Goal: Transaction & Acquisition: Purchase product/service

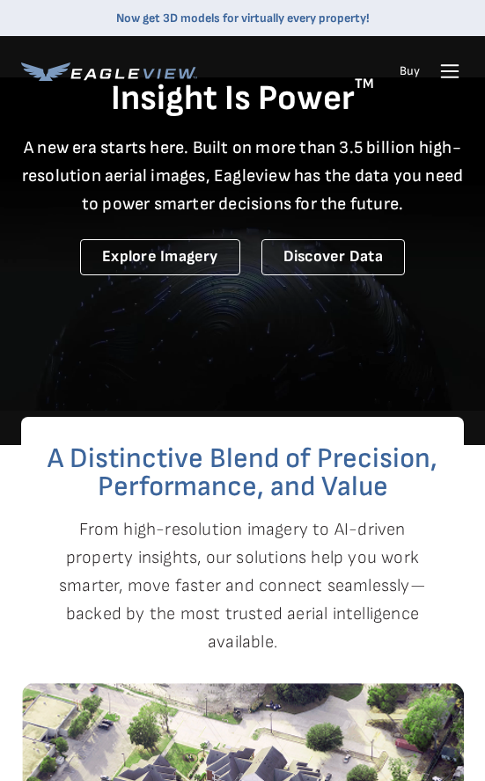
drag, startPoint x: 0, startPoint y: 0, endPoint x: 445, endPoint y: 84, distance: 452.9
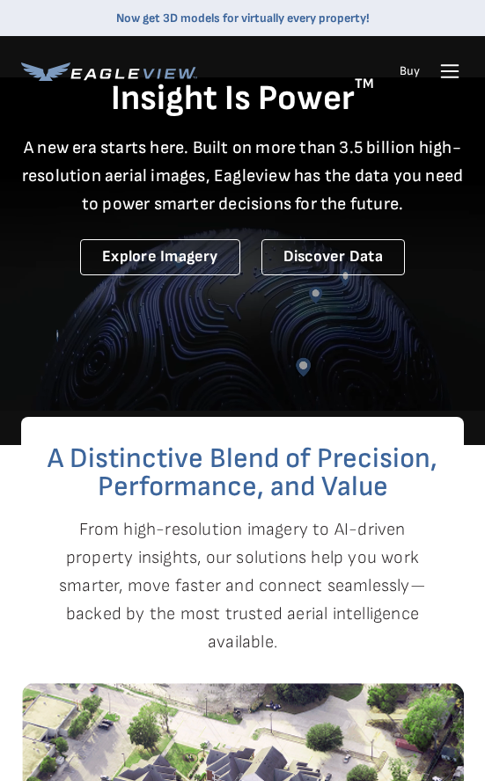
click at [445, 84] on icon at bounding box center [449, 71] width 28 height 28
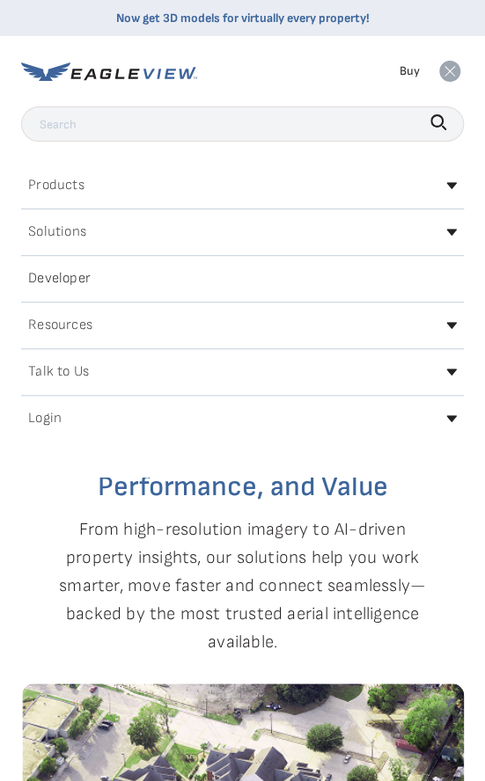
click at [250, 427] on div "Login" at bounding box center [242, 419] width 442 height 28
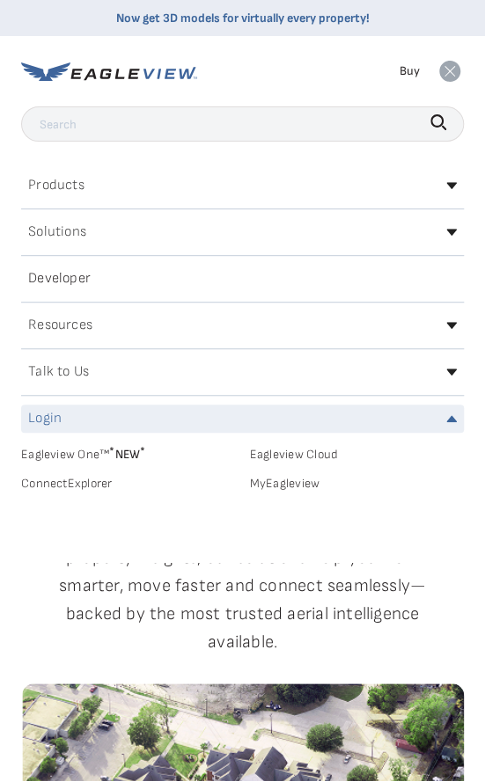
click at [281, 477] on link "MyEagleview" at bounding box center [357, 484] width 215 height 16
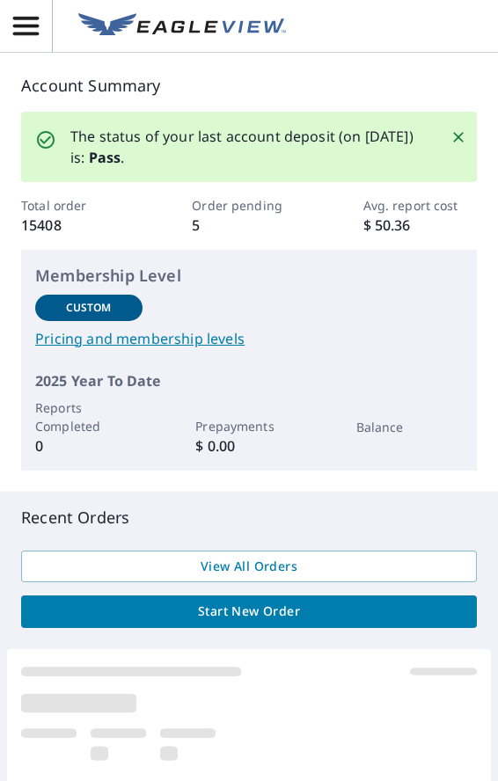
scroll to position [498, 0]
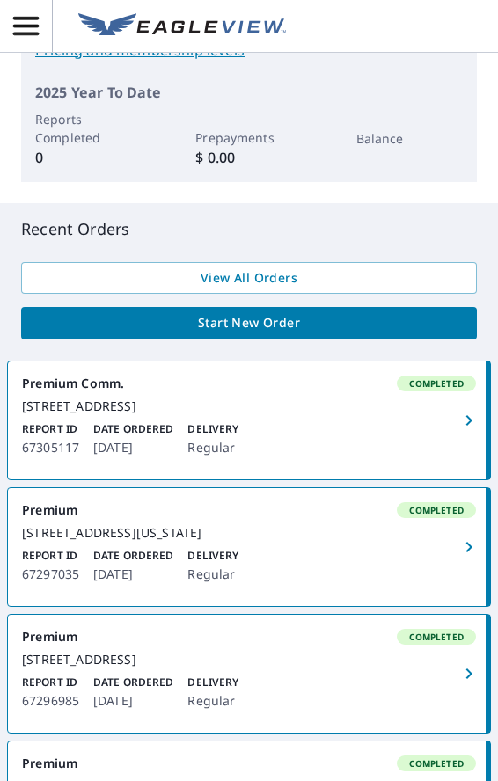
click at [270, 328] on span "Start New Order" at bounding box center [248, 323] width 427 height 22
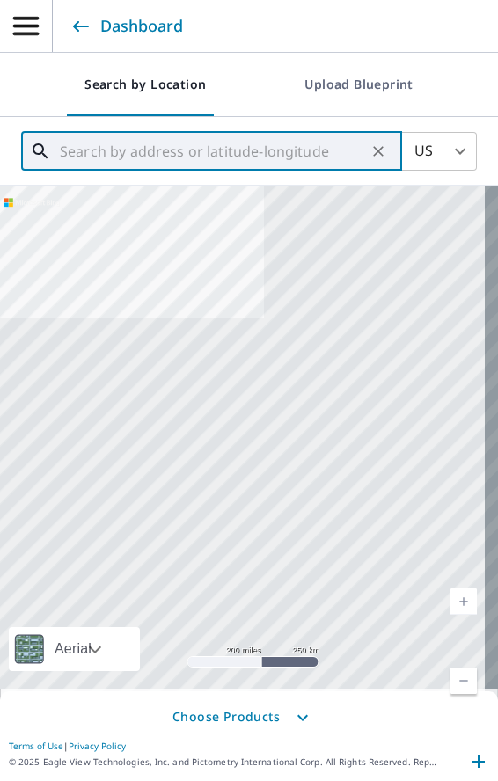
click at [134, 152] on input "text" at bounding box center [213, 151] width 306 height 49
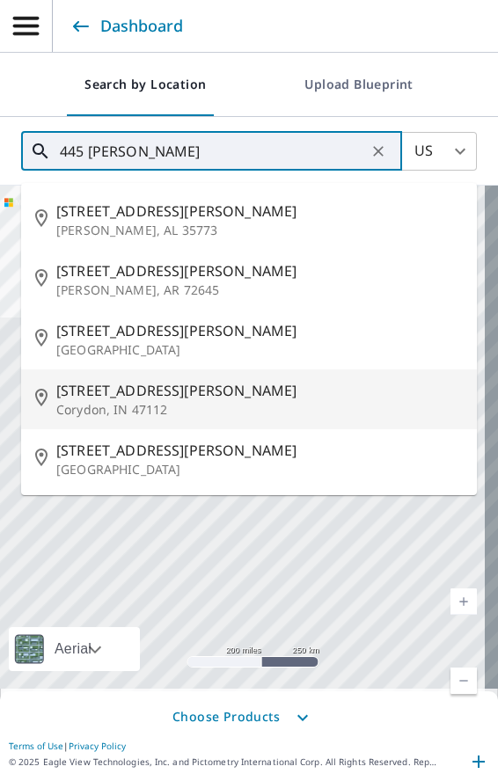
click at [141, 408] on p "Corydon, IN 47112" at bounding box center [259, 410] width 406 height 18
type input "[STREET_ADDRESS][PERSON_NAME]"
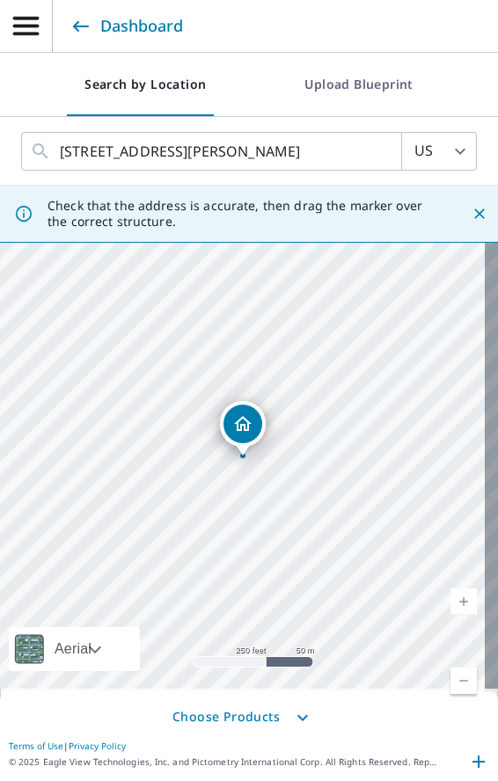
click at [452, 587] on div "445 Morris Ave Corydon, IN 47112" at bounding box center [249, 459] width 498 height 546
click at [453, 595] on link "Current Level 17, Zoom In" at bounding box center [463, 601] width 26 height 26
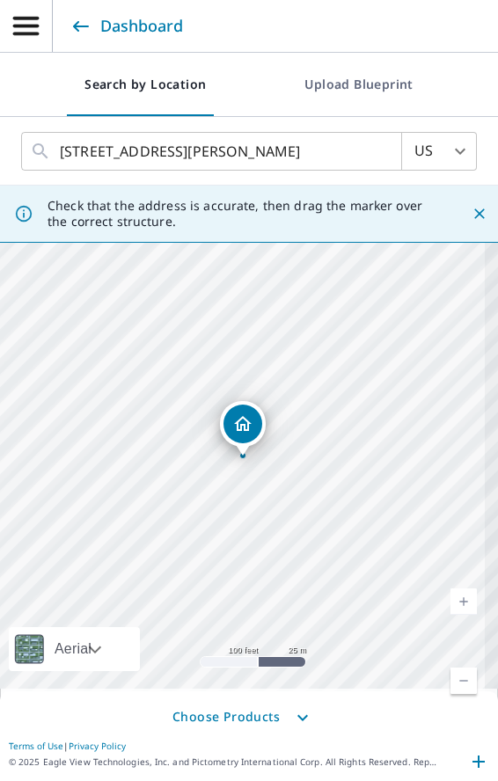
click at [453, 595] on link "Current Level 18, Zoom In" at bounding box center [463, 601] width 26 height 26
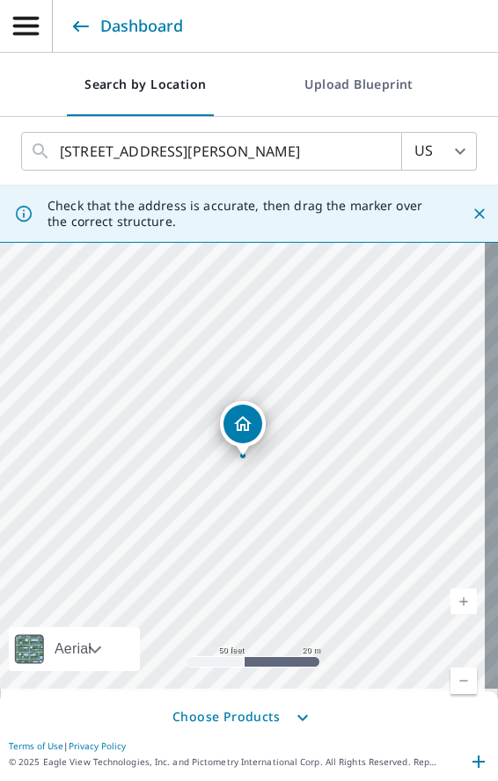
click at [223, 720] on span "Choose Products" at bounding box center [249, 717] width 498 height 35
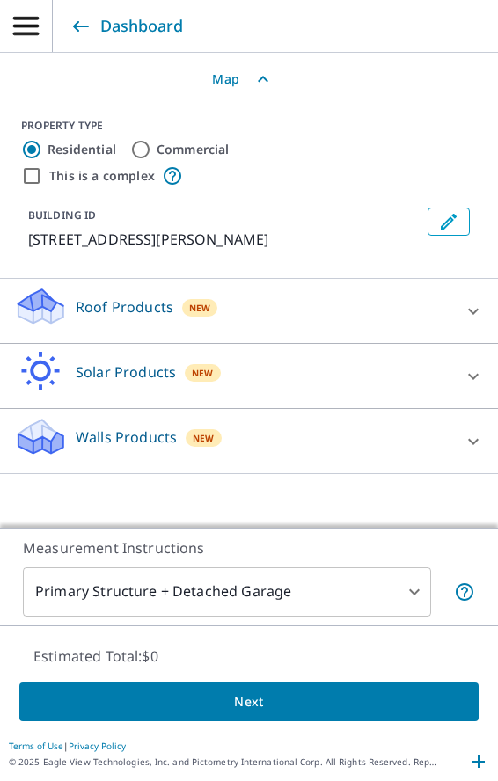
click at [128, 297] on p "Roof Products" at bounding box center [125, 306] width 98 height 21
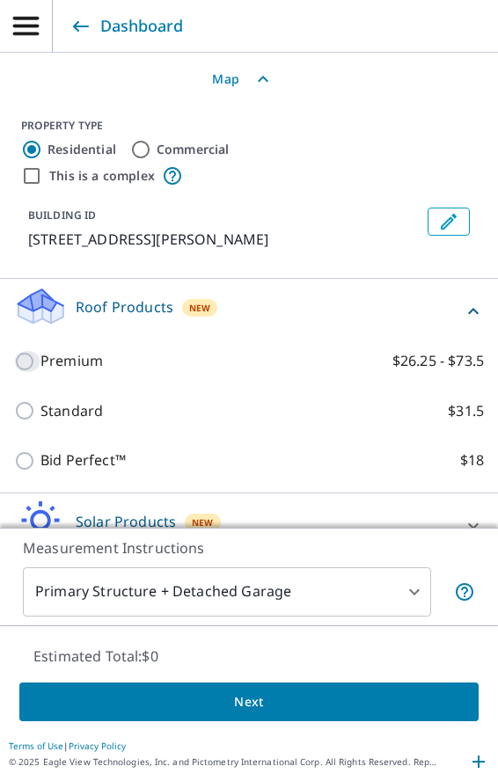
click at [33, 355] on input "Premium $26.25 - $73.5" at bounding box center [27, 361] width 26 height 21
checkbox input "true"
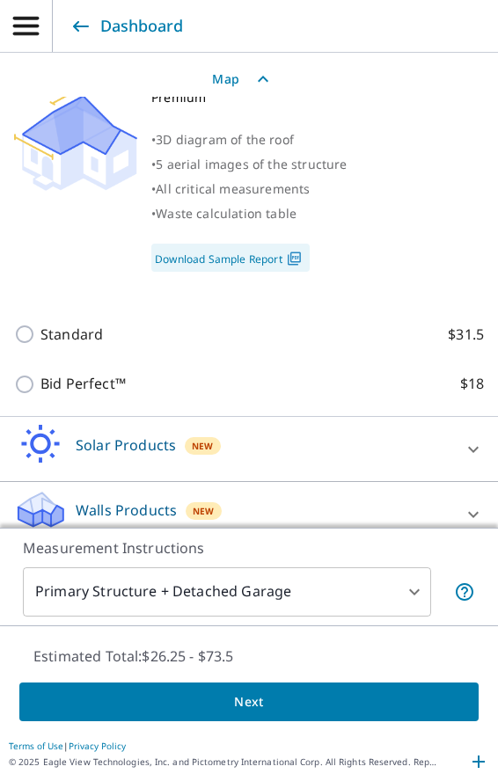
scroll to position [382, 0]
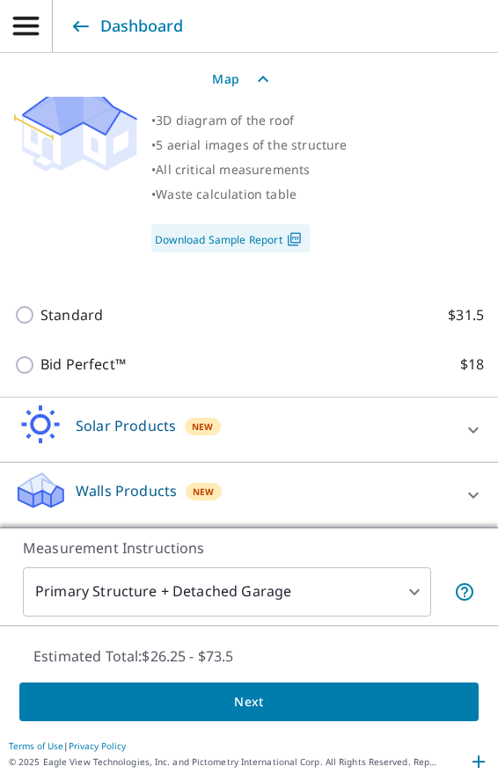
click at [150, 471] on div "Walls Products New" at bounding box center [233, 495] width 438 height 50
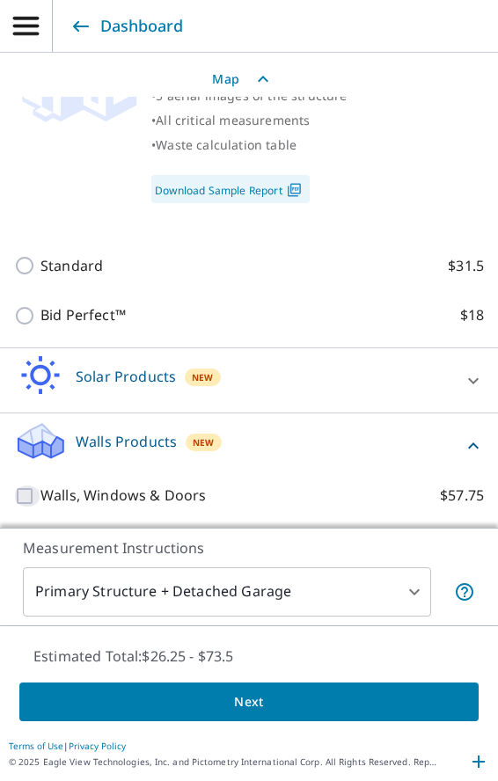
click at [16, 497] on input "Walls, Windows & Doors $57.75" at bounding box center [27, 495] width 26 height 21
checkbox input "true"
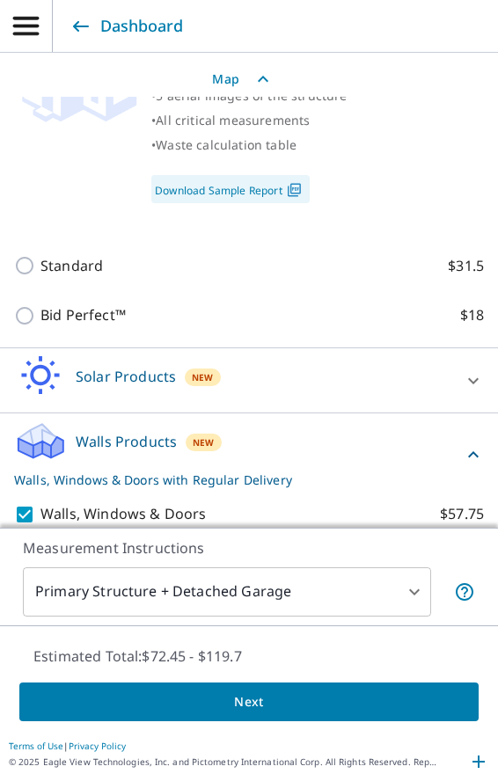
click at [142, 704] on span "Next" at bounding box center [248, 702] width 431 height 22
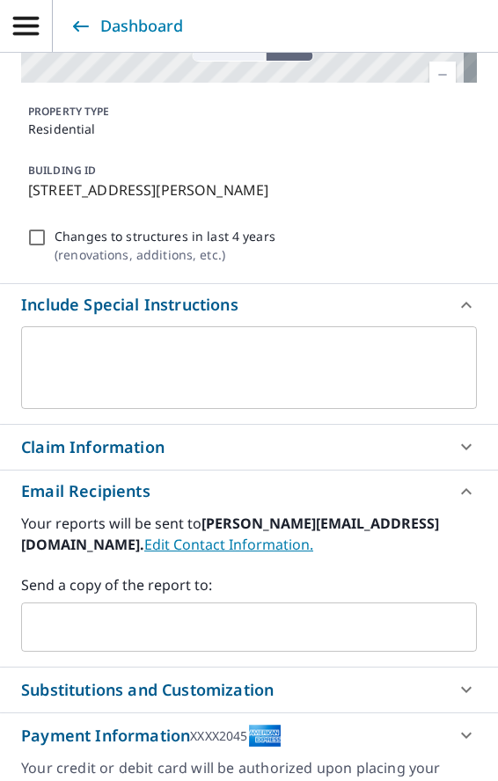
scroll to position [352, 0]
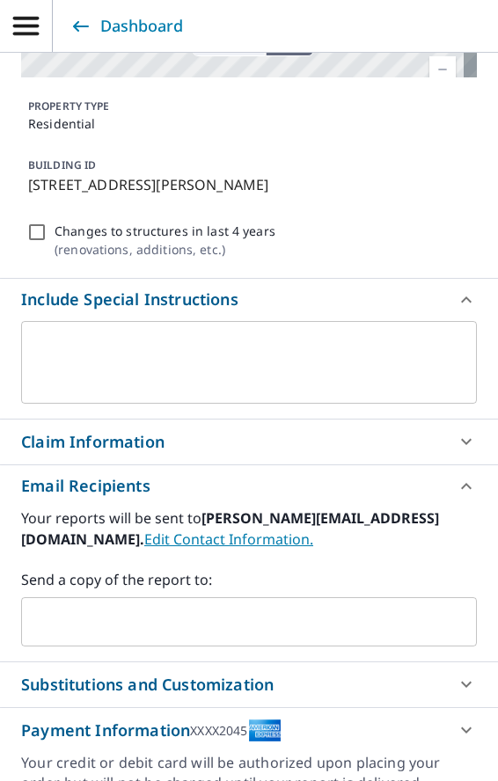
click at [73, 631] on input "text" at bounding box center [235, 621] width 413 height 33
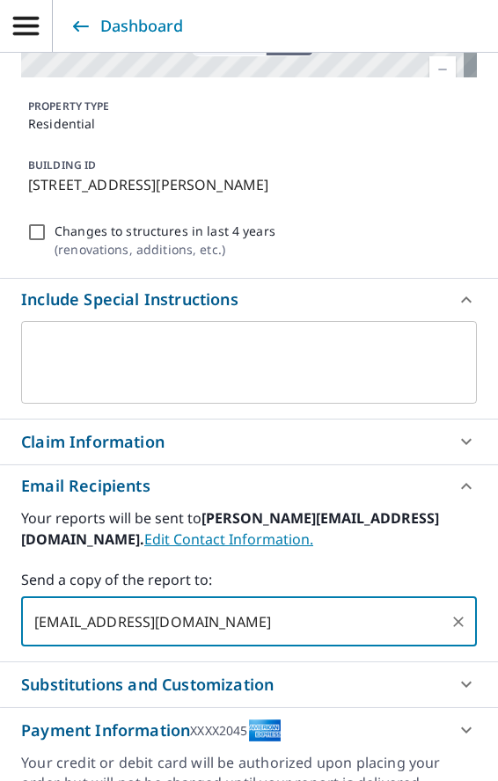
type input "jake_wallen@reliableadjusting.com"
click at [70, 451] on div "Claim Information" at bounding box center [92, 442] width 143 height 24
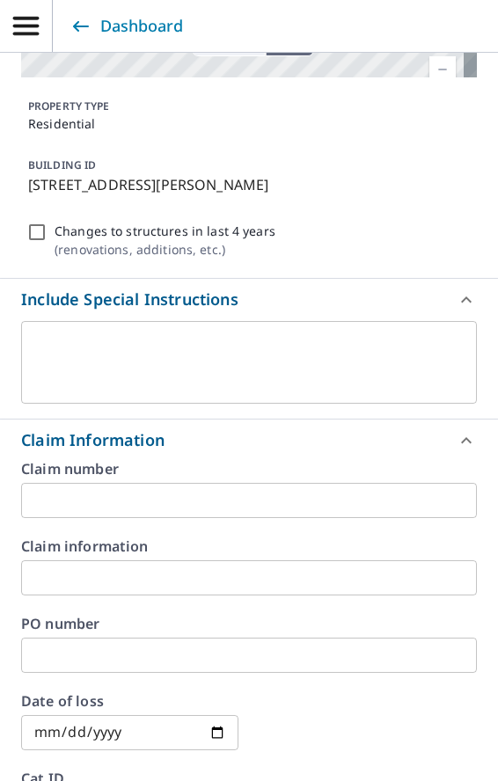
click at [133, 479] on div "Claim number ​" at bounding box center [249, 490] width 456 height 56
click at [117, 499] on input "text" at bounding box center [249, 500] width 456 height 35
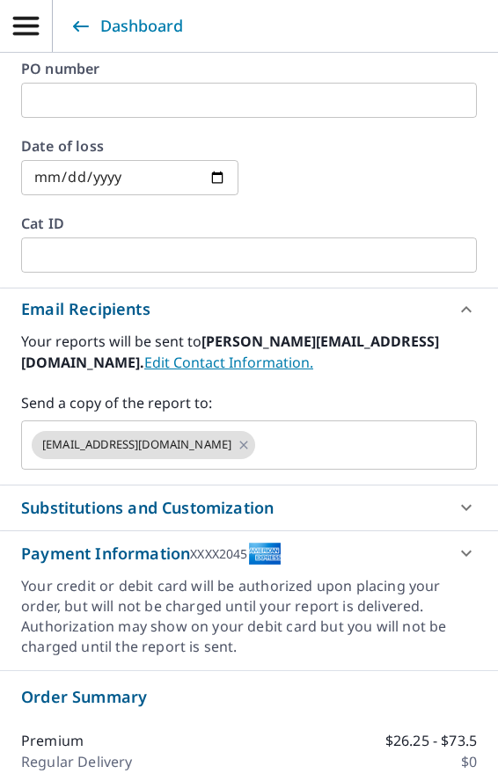
scroll to position [910, 0]
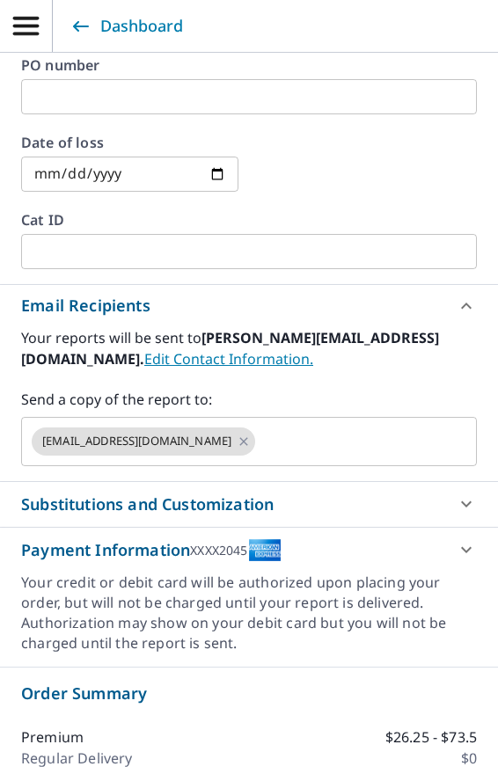
type input "R193810 Bill"
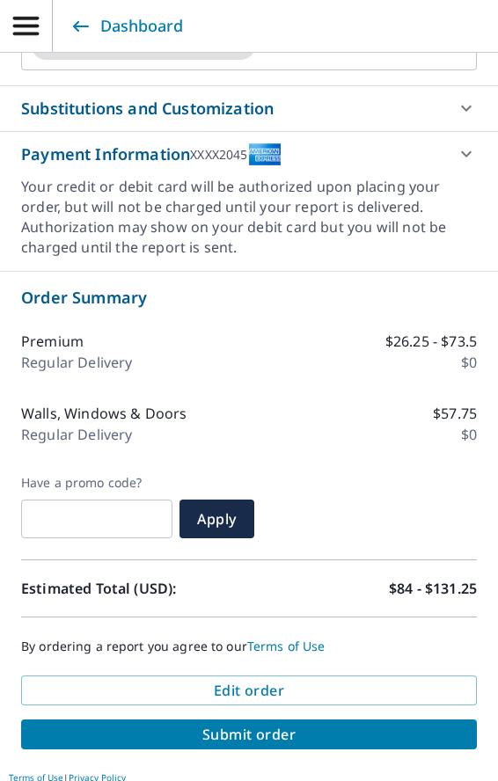
scroll to position [1335, 0]
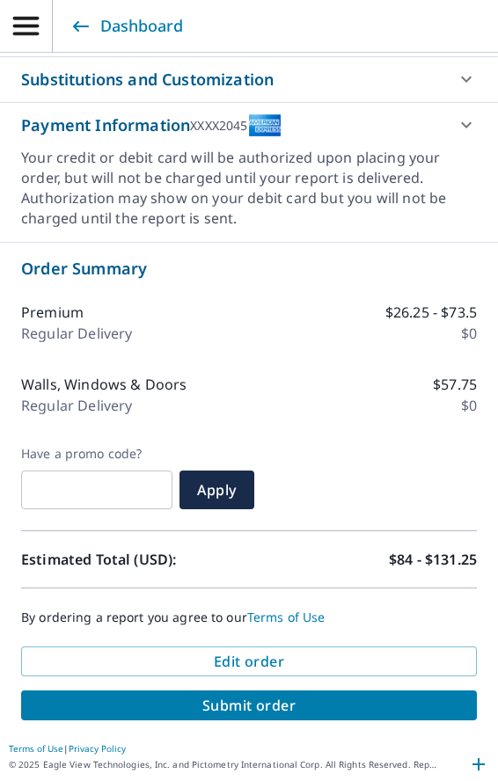
click at [245, 712] on button "Submit order" at bounding box center [249, 705] width 456 height 30
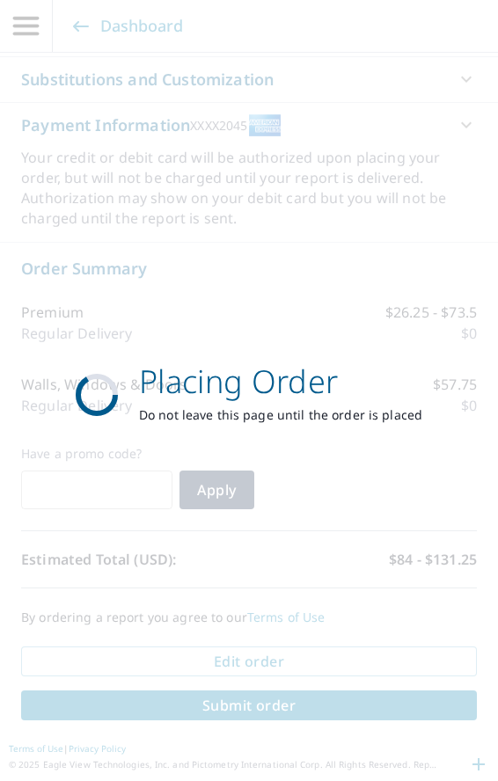
scroll to position [1184, 0]
